Goal: Use online tool/utility: Utilize a website feature to perform a specific function

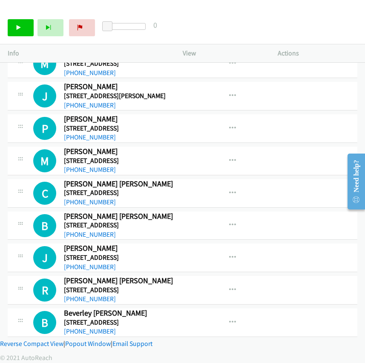
drag, startPoint x: 41, startPoint y: 338, endPoint x: 63, endPoint y: 98, distance: 241.0
click at [41, 339] on link "Reverse Compact View" at bounding box center [32, 343] width 64 height 8
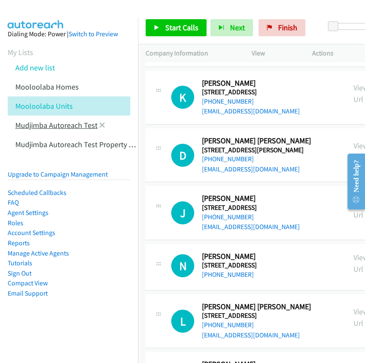
click at [57, 87] on link "Mooloolaba Homes" at bounding box center [47, 87] width 64 height 10
click at [42, 86] on link "Mooloolaba Homes" at bounding box center [47, 87] width 64 height 10
click at [49, 127] on link "Mudjimba Autoreach Test" at bounding box center [56, 125] width 82 height 10
click at [73, 127] on link "Mudjimba Autoreach Test" at bounding box center [56, 125] width 82 height 10
click at [73, 121] on link "Mudjimba Autoreach Test" at bounding box center [56, 125] width 82 height 10
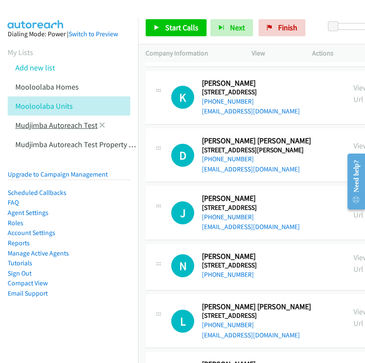
click at [54, 124] on link "Mudjimba Autoreach Test" at bounding box center [56, 125] width 82 height 10
click at [58, 88] on link "Mooloolaba Homes" at bounding box center [47, 87] width 64 height 10
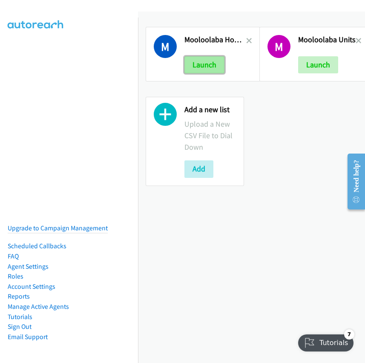
click at [203, 64] on button "Launch" at bounding box center [205, 64] width 40 height 17
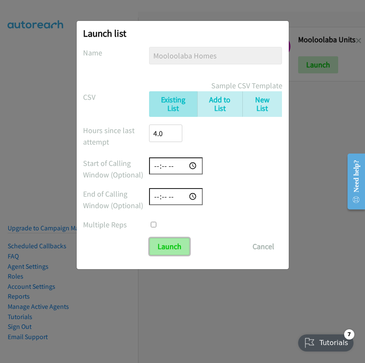
click at [170, 246] on input "Launch" at bounding box center [170, 246] width 40 height 17
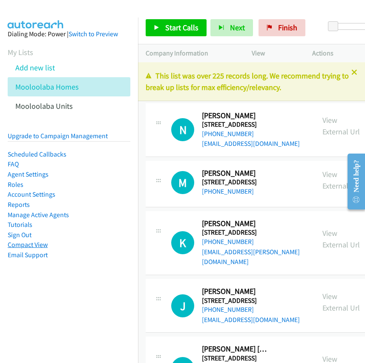
click at [40, 244] on link "Compact View" at bounding box center [28, 244] width 40 height 8
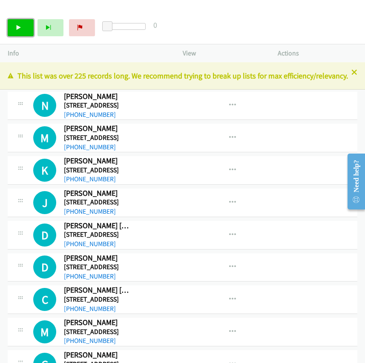
click at [20, 28] on icon at bounding box center [19, 28] width 6 height 6
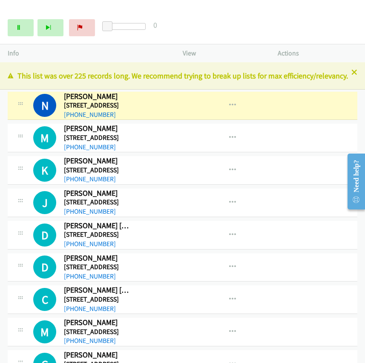
click at [275, 116] on div "View External Url Email Schedule/Manage Callback Start Calls Here Remove from l…" at bounding box center [249, 106] width 103 height 28
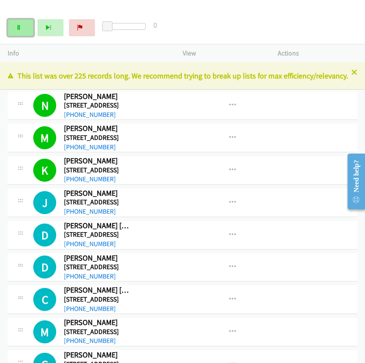
click at [24, 30] on link "Pause" at bounding box center [21, 27] width 26 height 17
click at [123, 7] on div at bounding box center [179, 16] width 358 height 33
click at [21, 26] on icon at bounding box center [19, 28] width 6 height 6
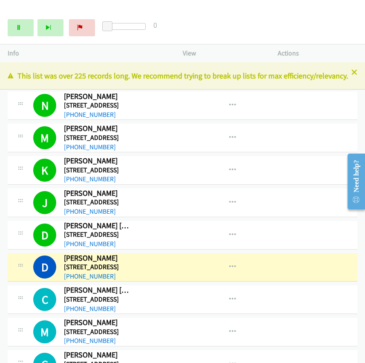
click at [29, 9] on img at bounding box center [36, 15] width 64 height 30
click at [21, 28] on icon at bounding box center [19, 28] width 6 height 6
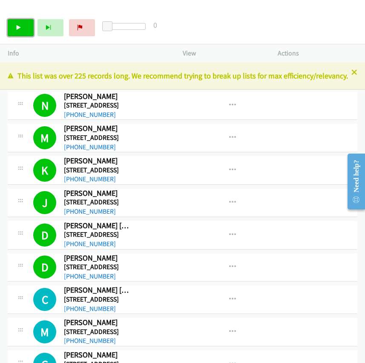
click at [22, 23] on link "Start Calls" at bounding box center [21, 27] width 26 height 17
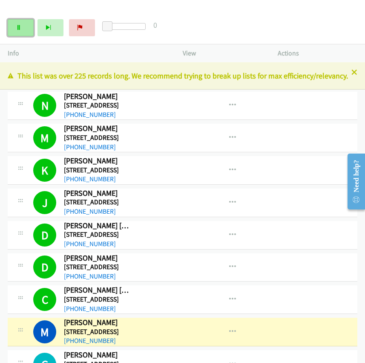
click at [20, 26] on icon at bounding box center [19, 28] width 6 height 6
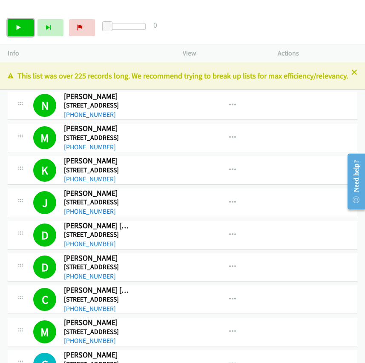
click at [21, 25] on icon at bounding box center [19, 28] width 6 height 6
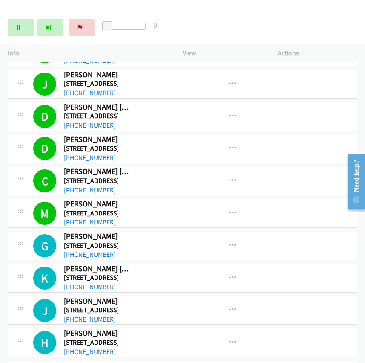
scroll to position [119, 0]
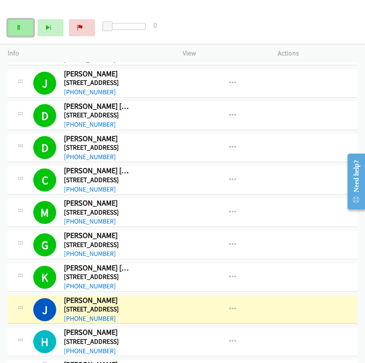
click at [20, 30] on icon at bounding box center [19, 28] width 6 height 6
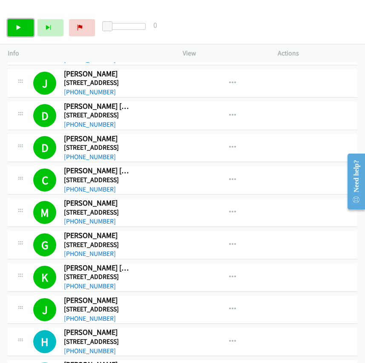
click at [23, 22] on link "Start Calls" at bounding box center [21, 27] width 26 height 17
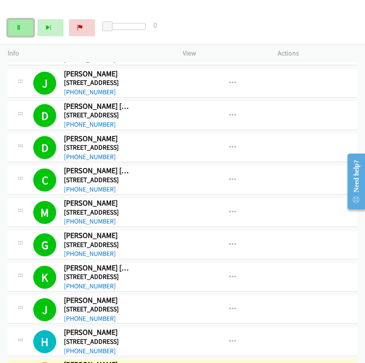
click at [15, 29] on link "Pause" at bounding box center [21, 27] width 26 height 17
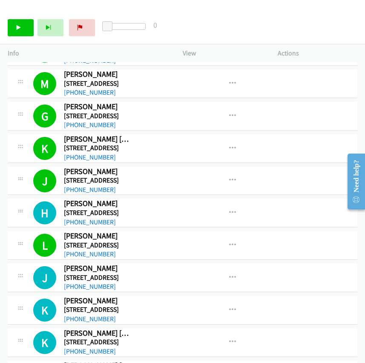
scroll to position [249, 0]
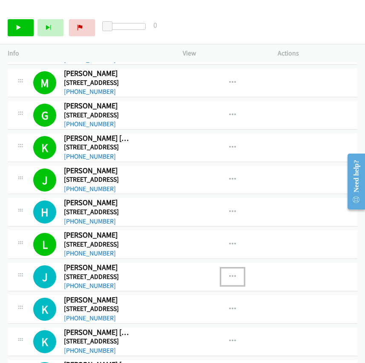
click at [229, 280] on icon "button" at bounding box center [232, 276] width 7 height 7
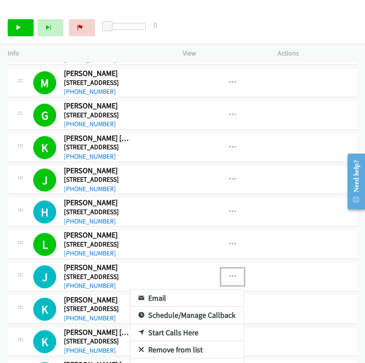
click at [14, 28] on div at bounding box center [182, 181] width 365 height 363
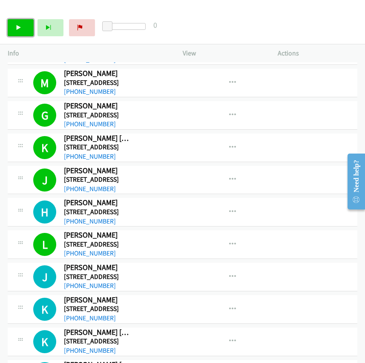
click at [20, 28] on icon at bounding box center [19, 28] width 6 height 6
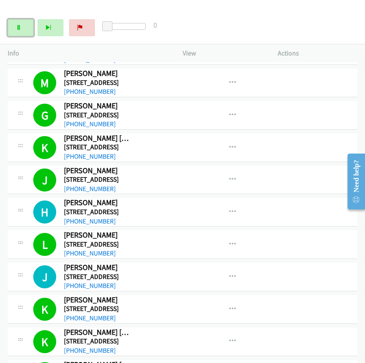
drag, startPoint x: 20, startPoint y: 24, endPoint x: 27, endPoint y: 2, distance: 22.9
click at [20, 24] on link "Pause" at bounding box center [21, 27] width 26 height 17
click at [23, 29] on link "Start Calls" at bounding box center [21, 27] width 26 height 17
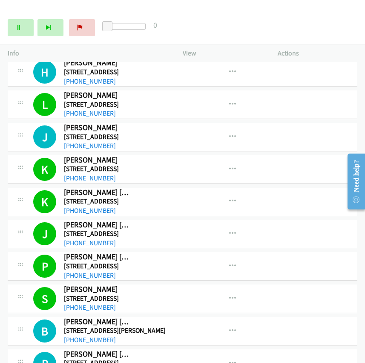
scroll to position [389, 0]
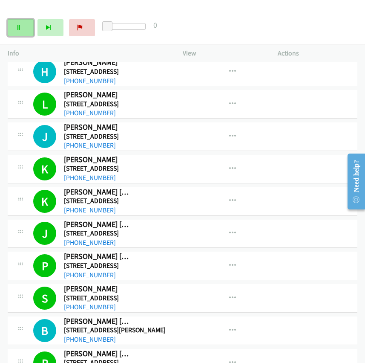
click at [22, 26] on link "Pause" at bounding box center [21, 27] width 26 height 17
click at [18, 26] on icon at bounding box center [19, 28] width 6 height 6
click at [17, 28] on icon at bounding box center [19, 28] width 6 height 6
click at [21, 24] on link "Start Calls" at bounding box center [21, 27] width 26 height 17
click at [23, 26] on link "Pause" at bounding box center [21, 27] width 26 height 17
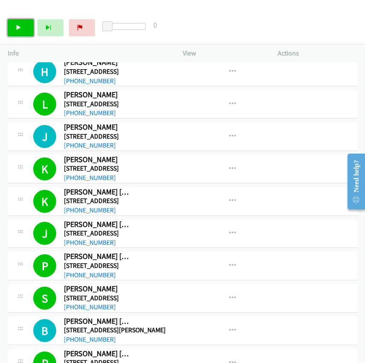
click at [23, 26] on link "Start Calls" at bounding box center [21, 27] width 26 height 17
click at [20, 29] on icon at bounding box center [19, 28] width 6 height 6
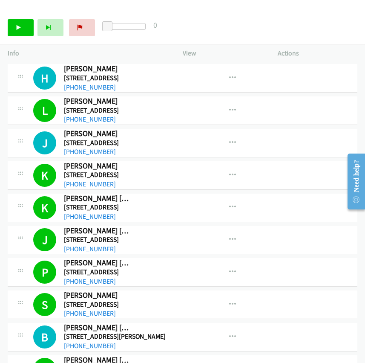
scroll to position [0, 0]
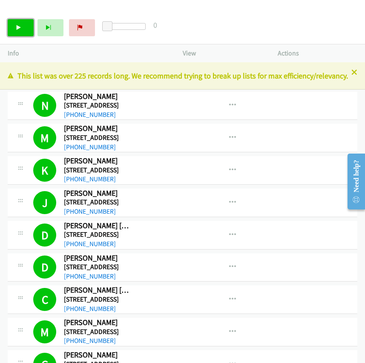
click at [22, 28] on link "Start Calls" at bounding box center [21, 27] width 26 height 17
drag, startPoint x: 17, startPoint y: 23, endPoint x: 9, endPoint y: 31, distance: 11.5
click at [17, 23] on link "Pause" at bounding box center [21, 27] width 26 height 17
click at [20, 25] on icon at bounding box center [19, 28] width 6 height 6
click at [24, 29] on link "Pause" at bounding box center [21, 27] width 26 height 17
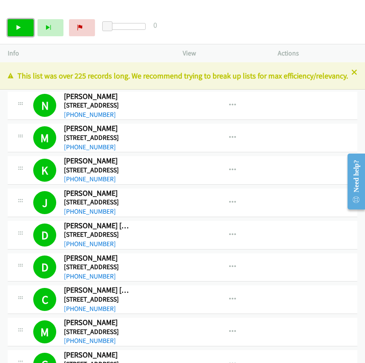
click at [19, 26] on icon at bounding box center [19, 28] width 6 height 6
click at [19, 28] on icon at bounding box center [19, 28] width 6 height 6
click at [22, 28] on link "Start Calls" at bounding box center [21, 27] width 26 height 17
click at [18, 29] on icon at bounding box center [19, 28] width 6 height 6
click at [14, 26] on link "Start Calls" at bounding box center [21, 27] width 26 height 17
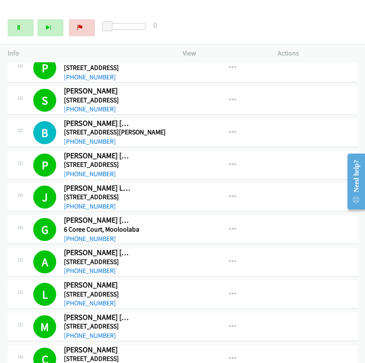
scroll to position [593, 0]
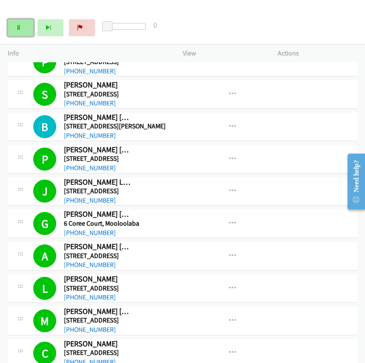
click at [14, 29] on link "Pause" at bounding box center [21, 27] width 26 height 17
click at [23, 26] on link "Start Calls" at bounding box center [21, 27] width 26 height 17
click at [17, 25] on icon at bounding box center [19, 28] width 6 height 6
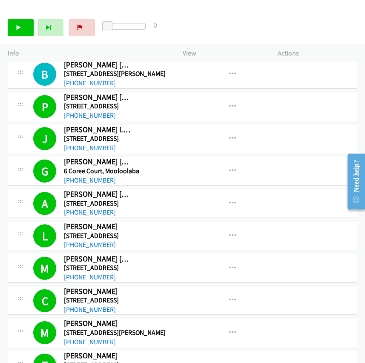
scroll to position [646, 0]
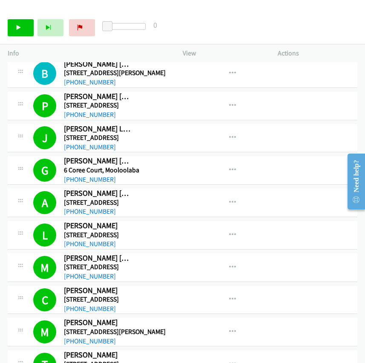
drag, startPoint x: 146, startPoint y: 150, endPoint x: 65, endPoint y: 149, distance: 81.0
click at [20, 23] on link "Start Calls" at bounding box center [21, 27] width 26 height 17
click at [16, 22] on link "Pause" at bounding box center [21, 27] width 26 height 17
click at [20, 28] on icon at bounding box center [19, 28] width 6 height 6
click at [14, 27] on link "Pause" at bounding box center [21, 27] width 26 height 17
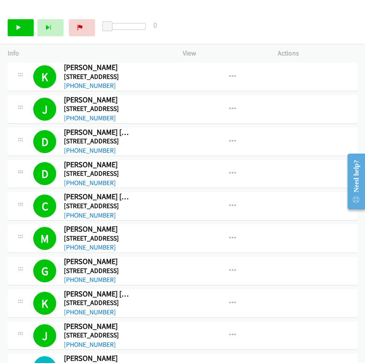
scroll to position [0, 0]
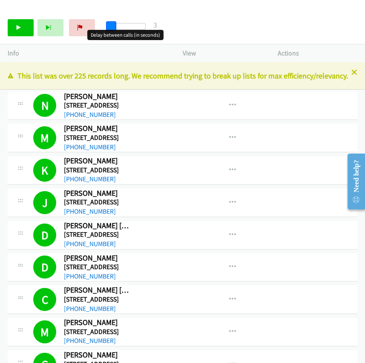
click at [108, 24] on span at bounding box center [111, 26] width 10 height 10
click at [22, 29] on link "Start Calls" at bounding box center [21, 27] width 26 height 17
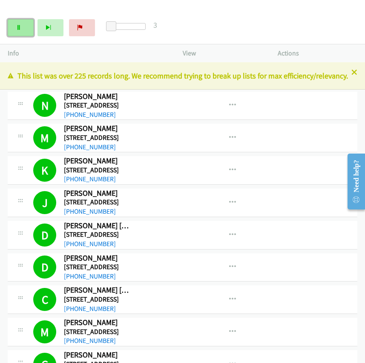
click at [21, 26] on icon at bounding box center [19, 28] width 6 height 6
click at [18, 26] on icon at bounding box center [19, 28] width 6 height 6
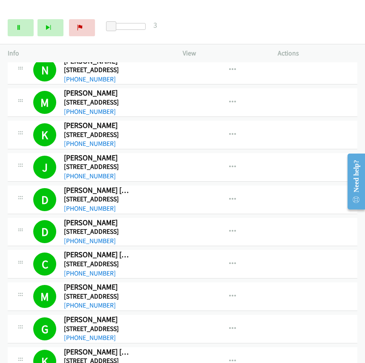
scroll to position [36, 0]
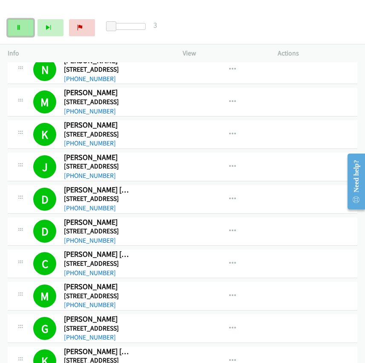
click at [14, 24] on link "Pause" at bounding box center [21, 27] width 26 height 17
click at [26, 30] on link "Start Calls" at bounding box center [21, 27] width 26 height 17
click at [22, 28] on link "Pause" at bounding box center [21, 27] width 26 height 17
click at [23, 28] on link "Start Calls" at bounding box center [21, 27] width 26 height 17
drag, startPoint x: 15, startPoint y: 26, endPoint x: 30, endPoint y: 44, distance: 23.6
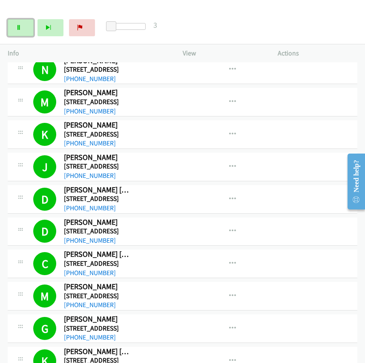
click at [15, 25] on link "Pause" at bounding box center [21, 27] width 26 height 17
click at [10, 33] on link "Start Calls" at bounding box center [21, 27] width 26 height 17
click at [23, 30] on link "Pause" at bounding box center [21, 27] width 26 height 17
